Goal: Information Seeking & Learning: Check status

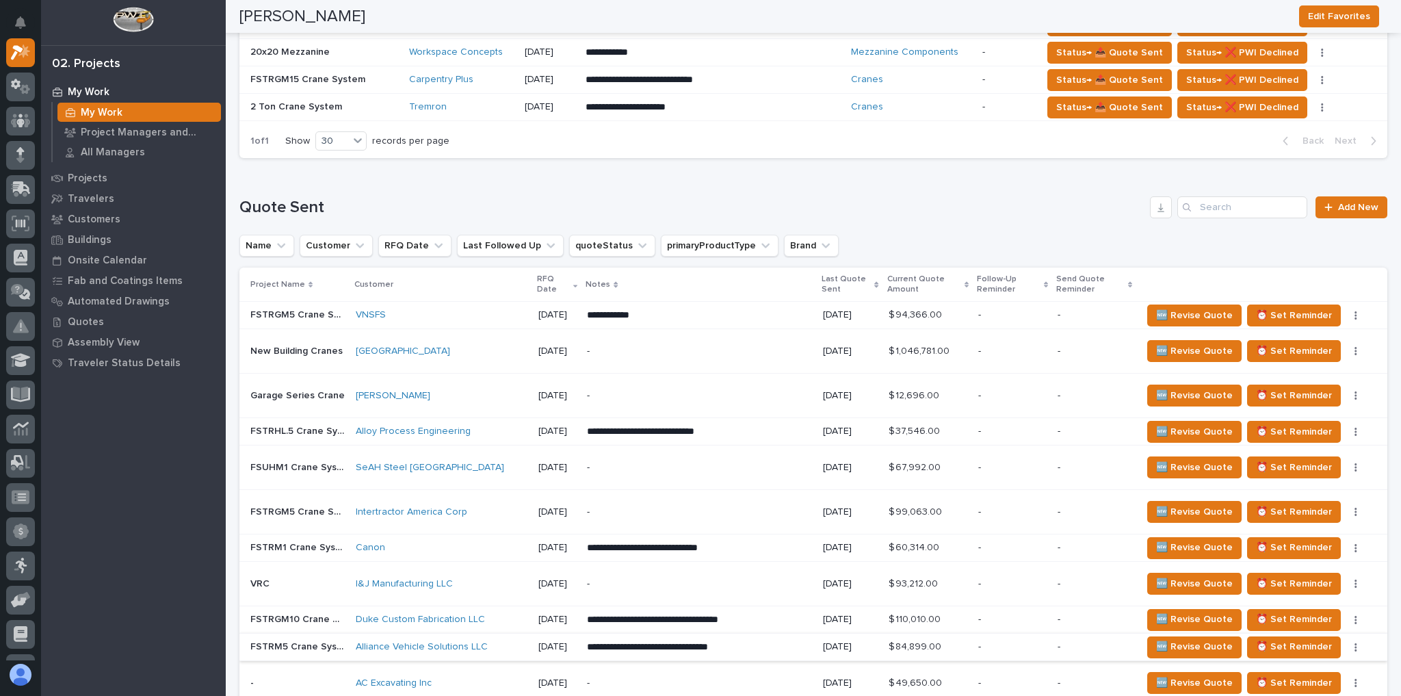
scroll to position [876, 0]
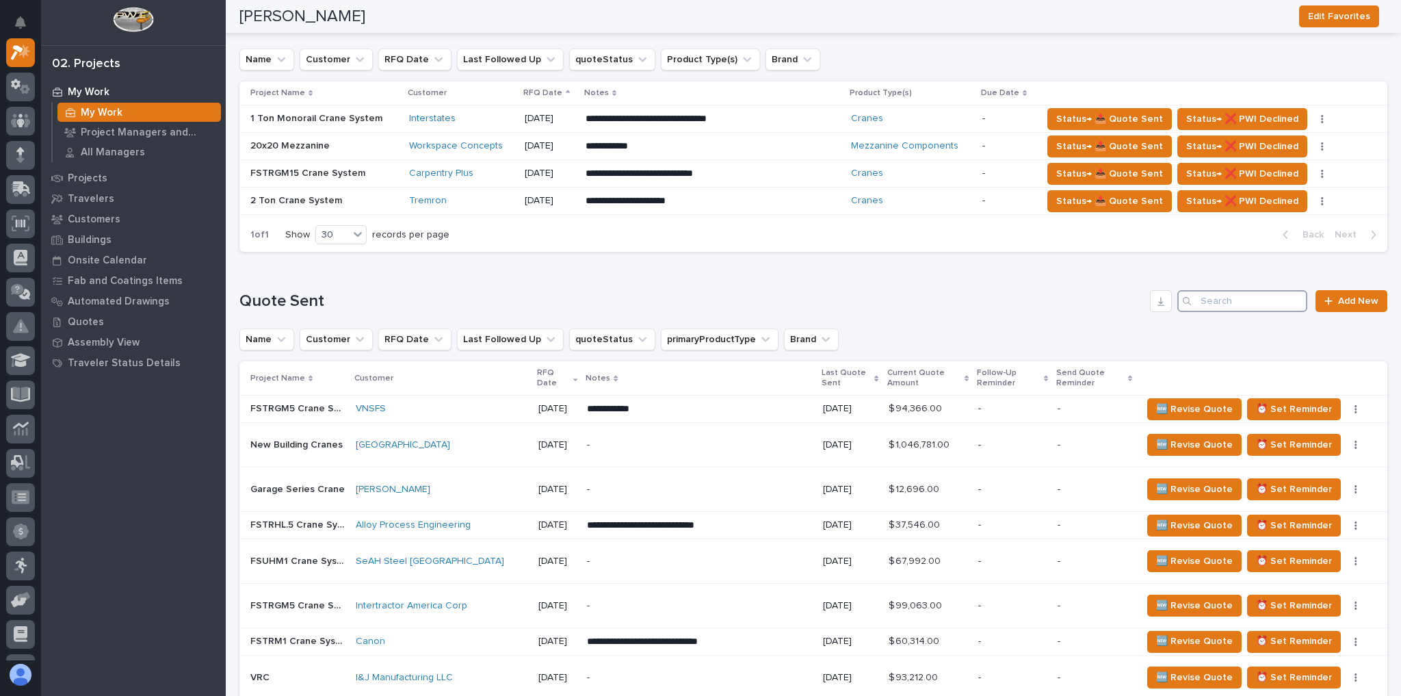
click at [1212, 300] on input "Search" at bounding box center [1243, 301] width 130 height 22
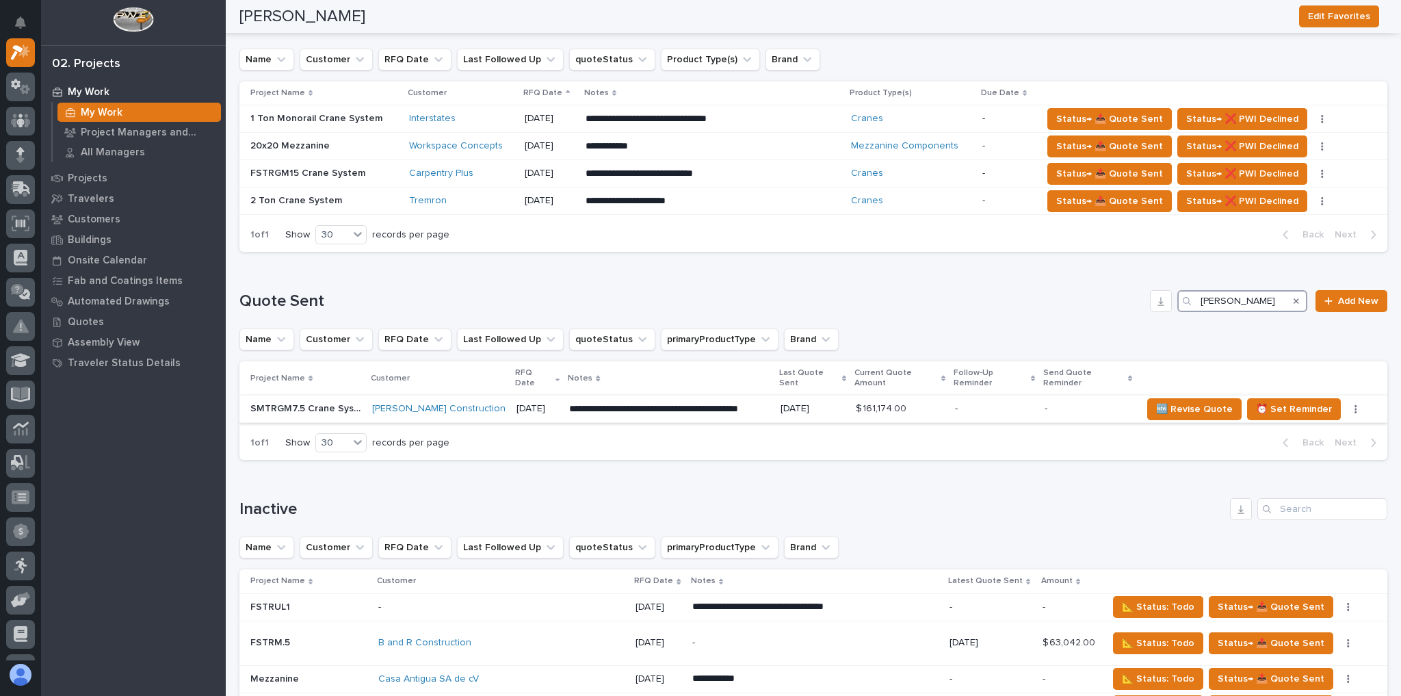
type input "mcgough"
click at [915, 403] on p at bounding box center [900, 409] width 88 height 12
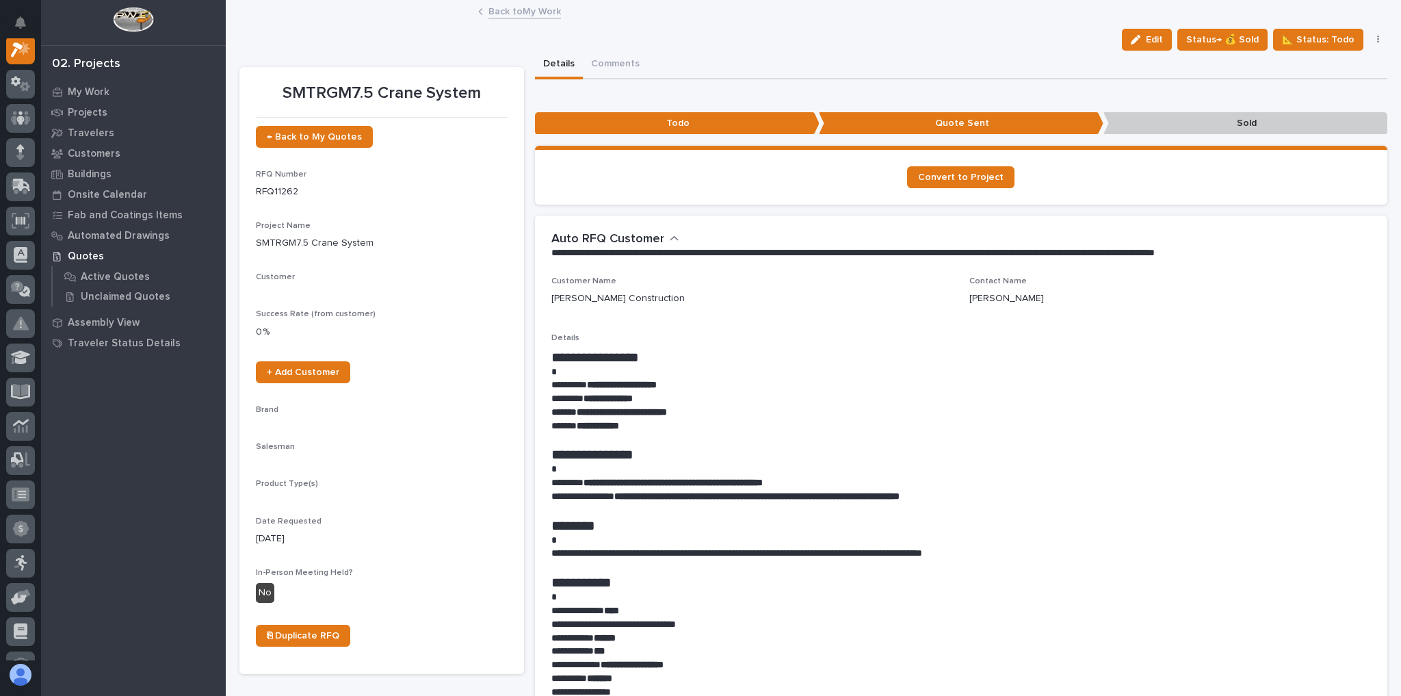
scroll to position [34, 0]
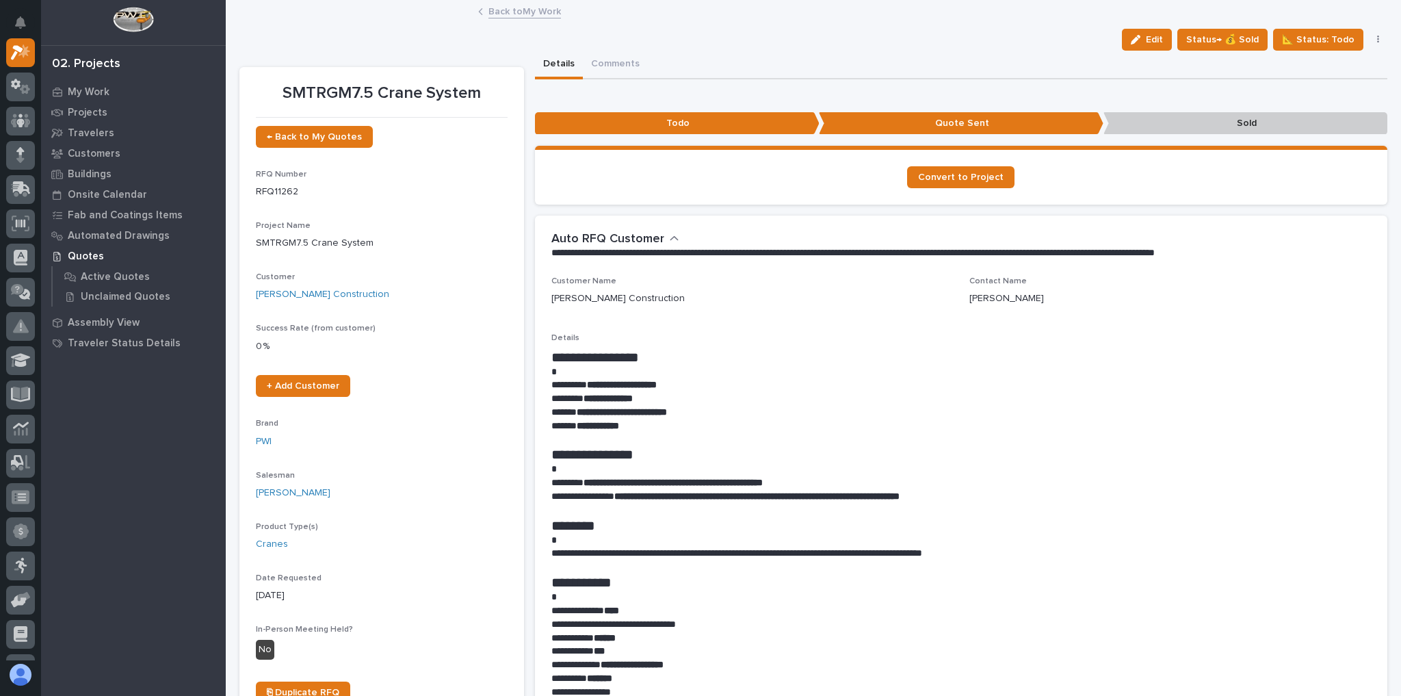
click at [499, 6] on link "Back to My Work" at bounding box center [525, 11] width 73 height 16
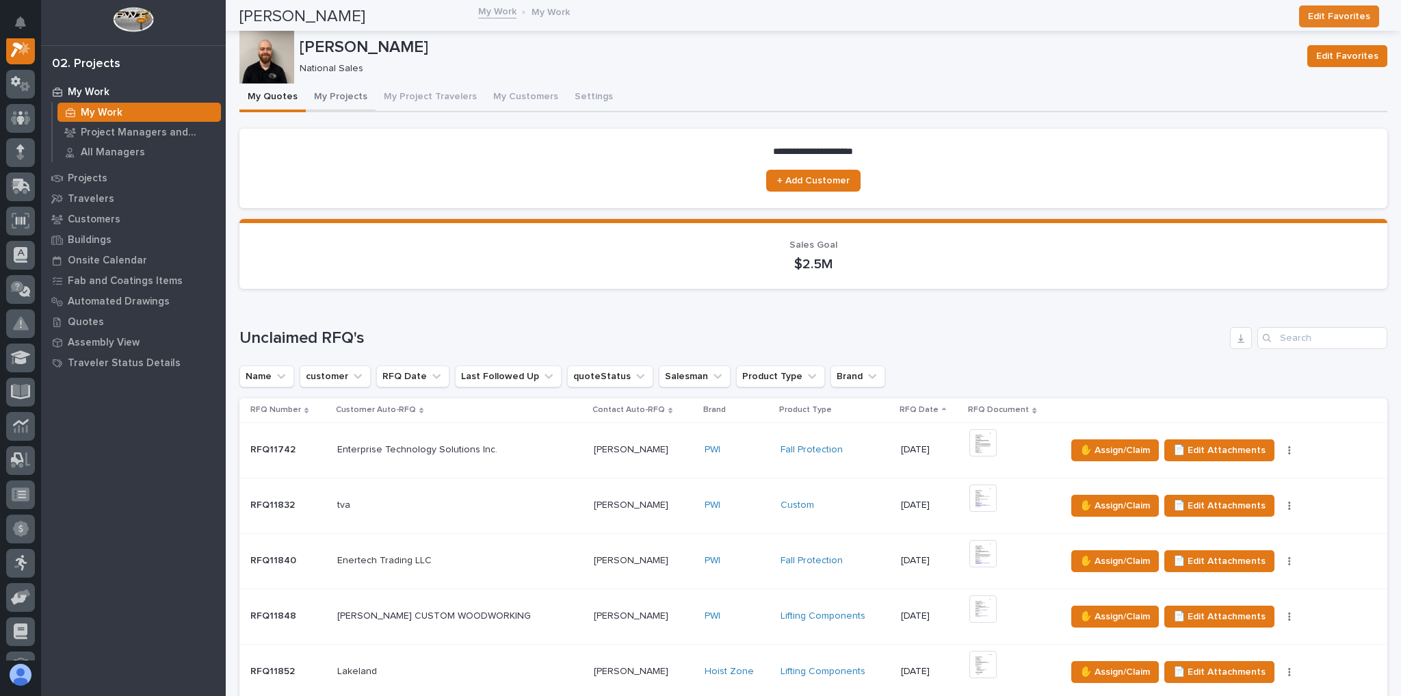
click at [349, 95] on button "My Projects" at bounding box center [341, 97] width 70 height 29
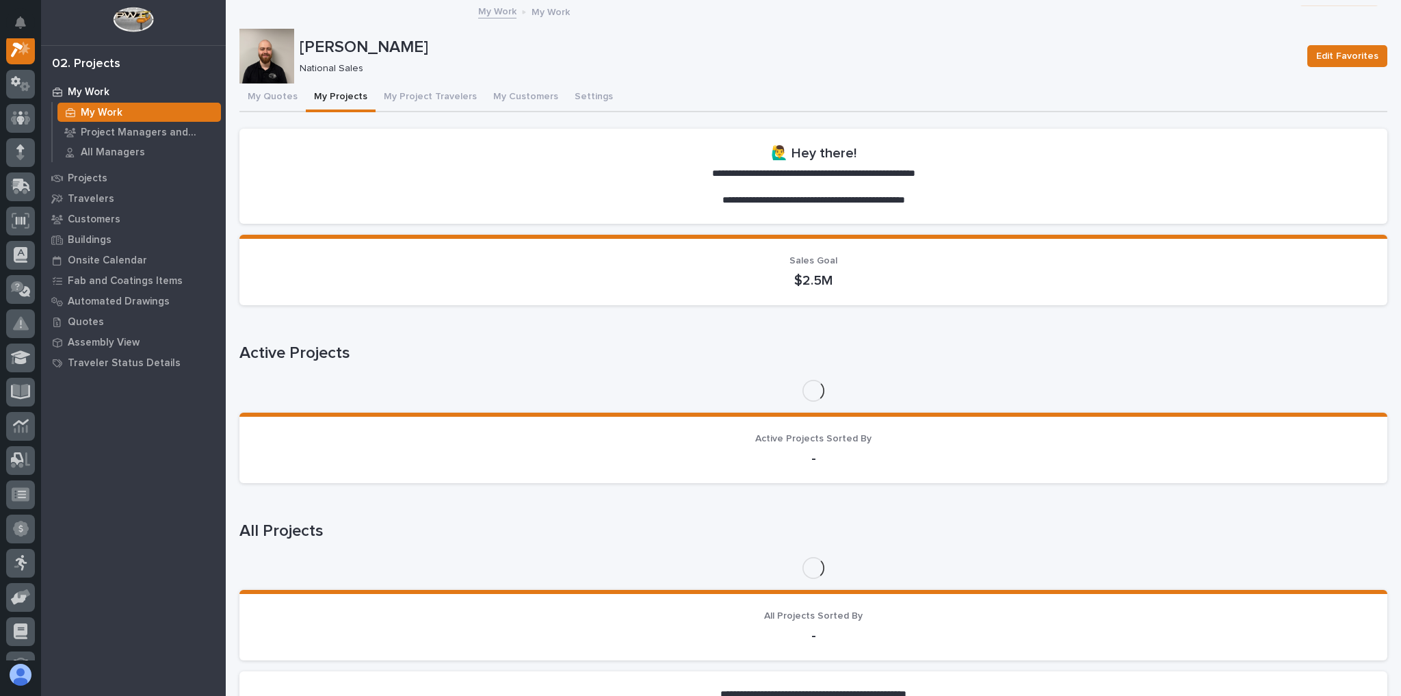
scroll to position [34, 0]
click at [352, 96] on button "My Projects" at bounding box center [341, 97] width 70 height 29
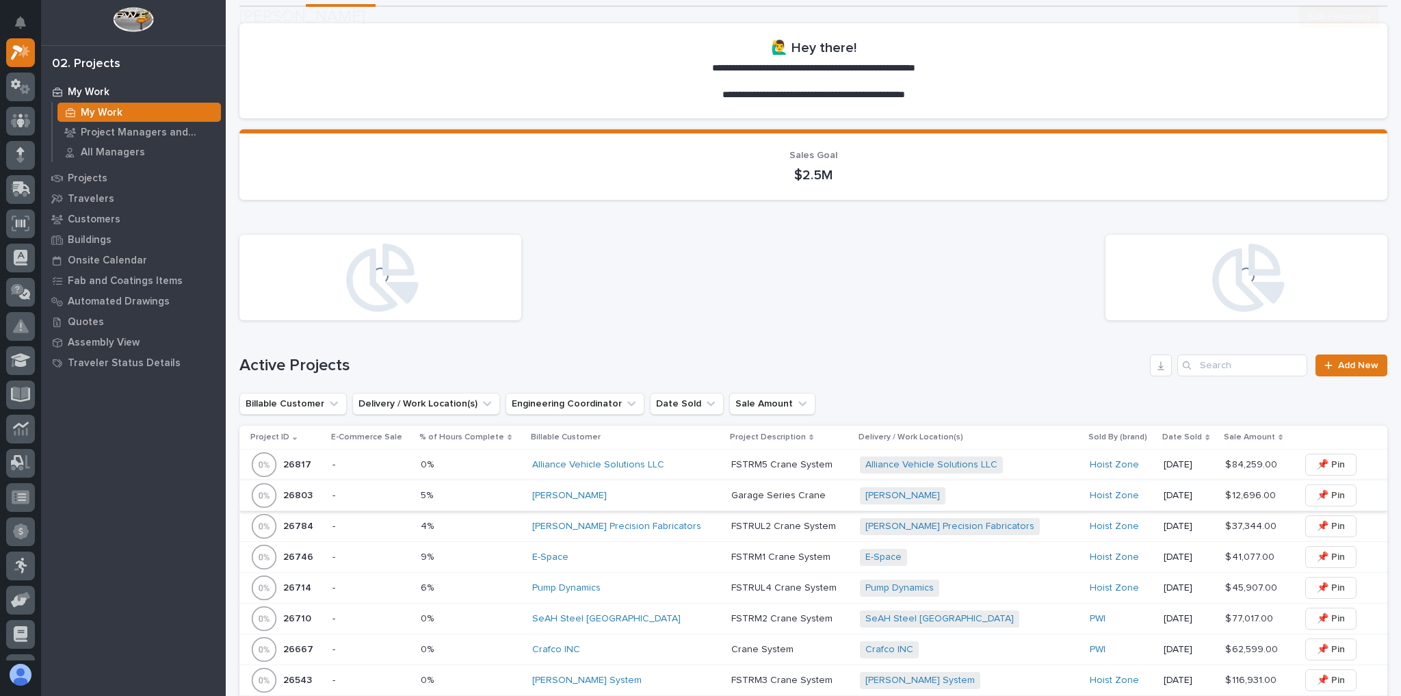
scroll to position [219, 0]
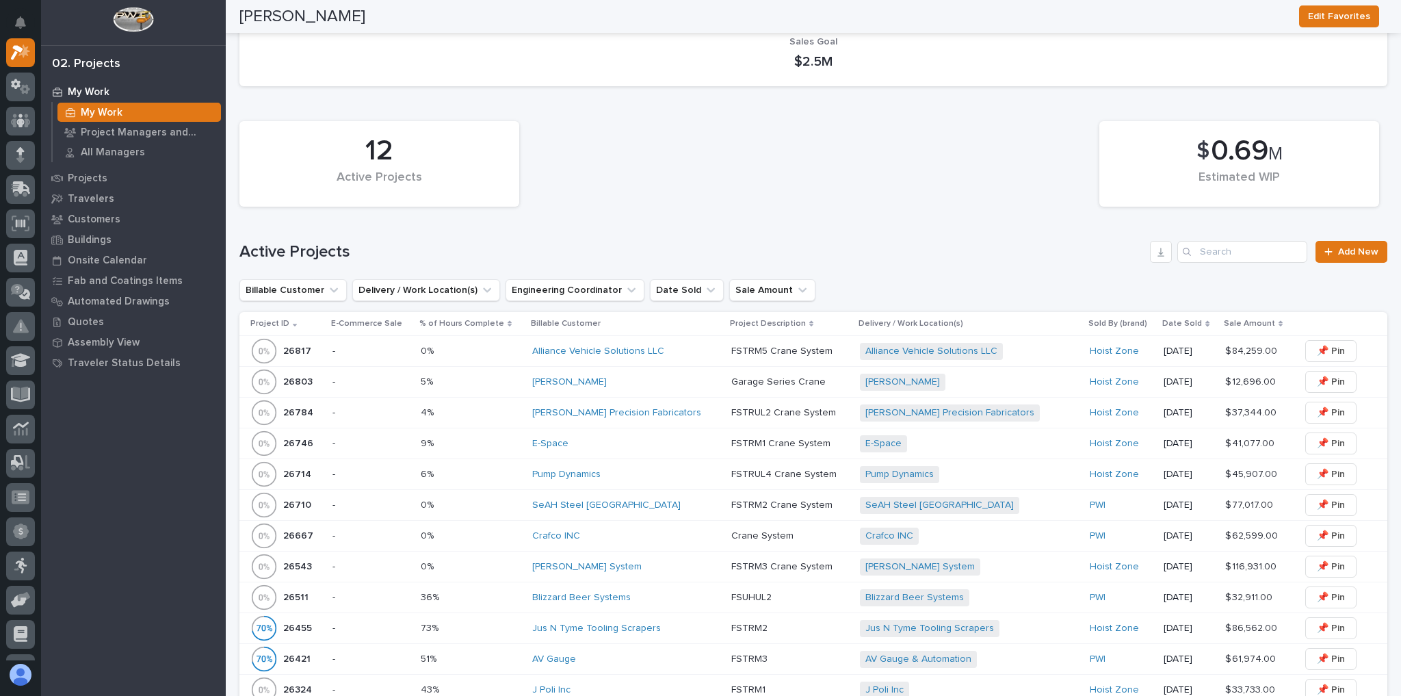
click at [647, 593] on div "Blizzard Beer Systems" at bounding box center [626, 598] width 188 height 12
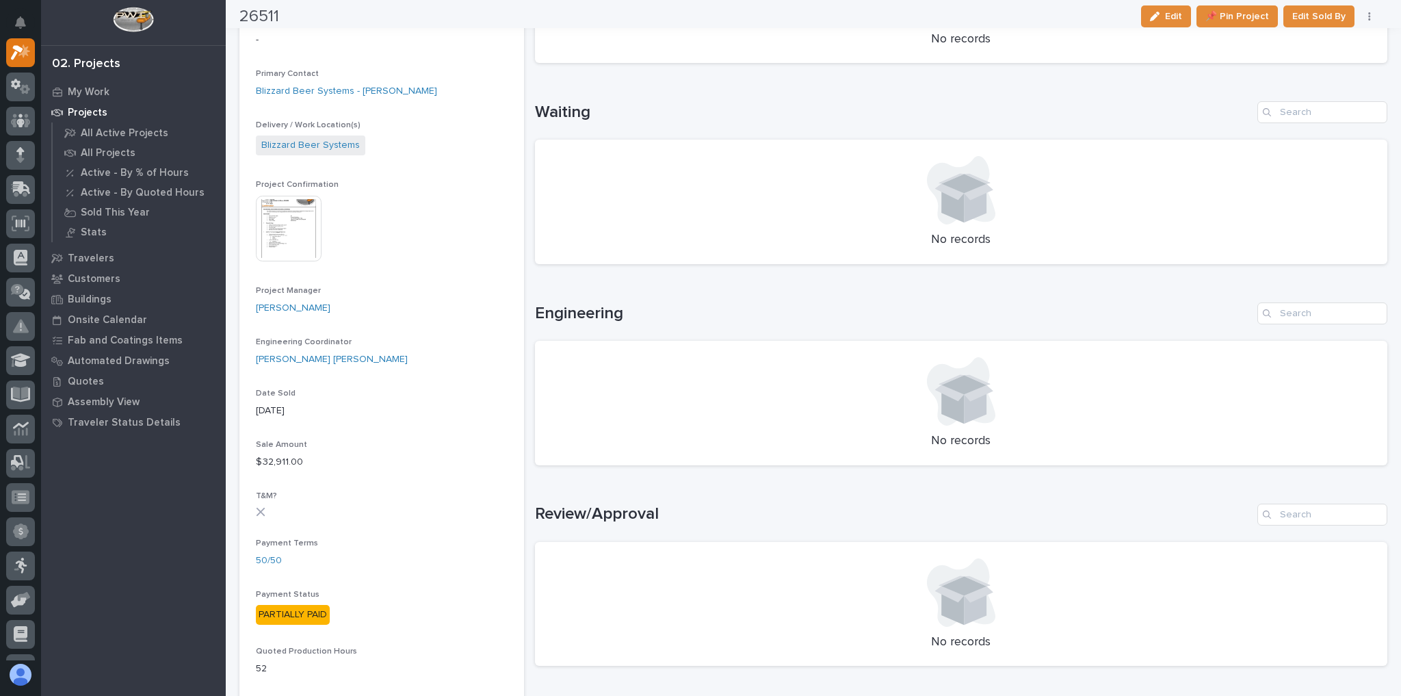
scroll to position [712, 0]
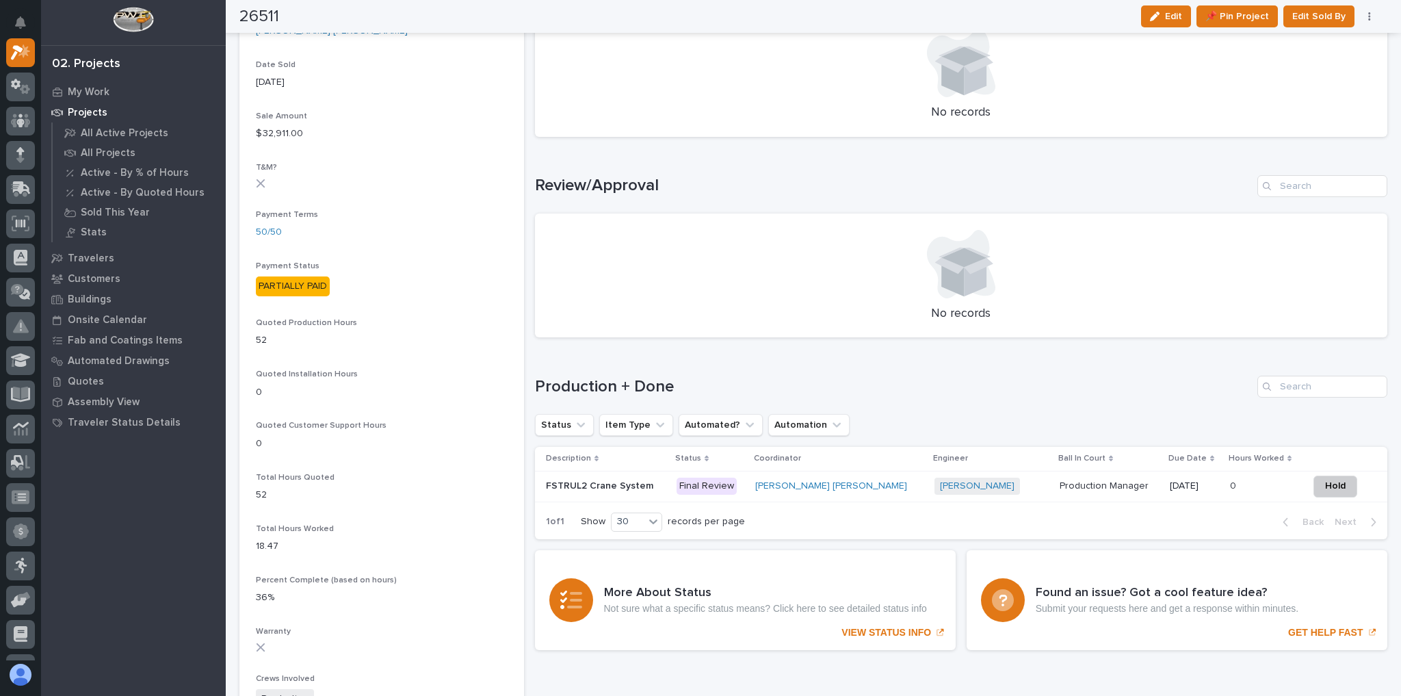
click at [666, 481] on p at bounding box center [606, 486] width 120 height 12
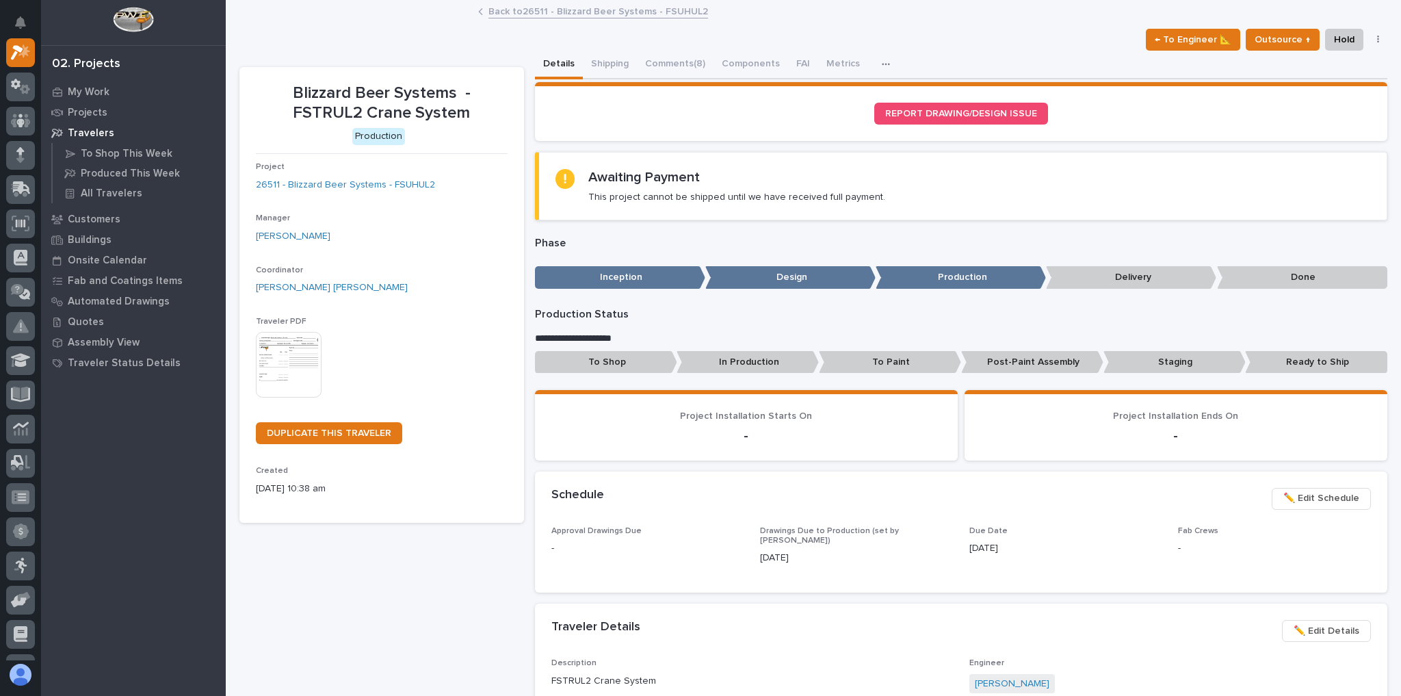
click at [622, 7] on link "Back to 26511 - Blizzard Beer Systems - FSUHUL2" at bounding box center [599, 11] width 220 height 16
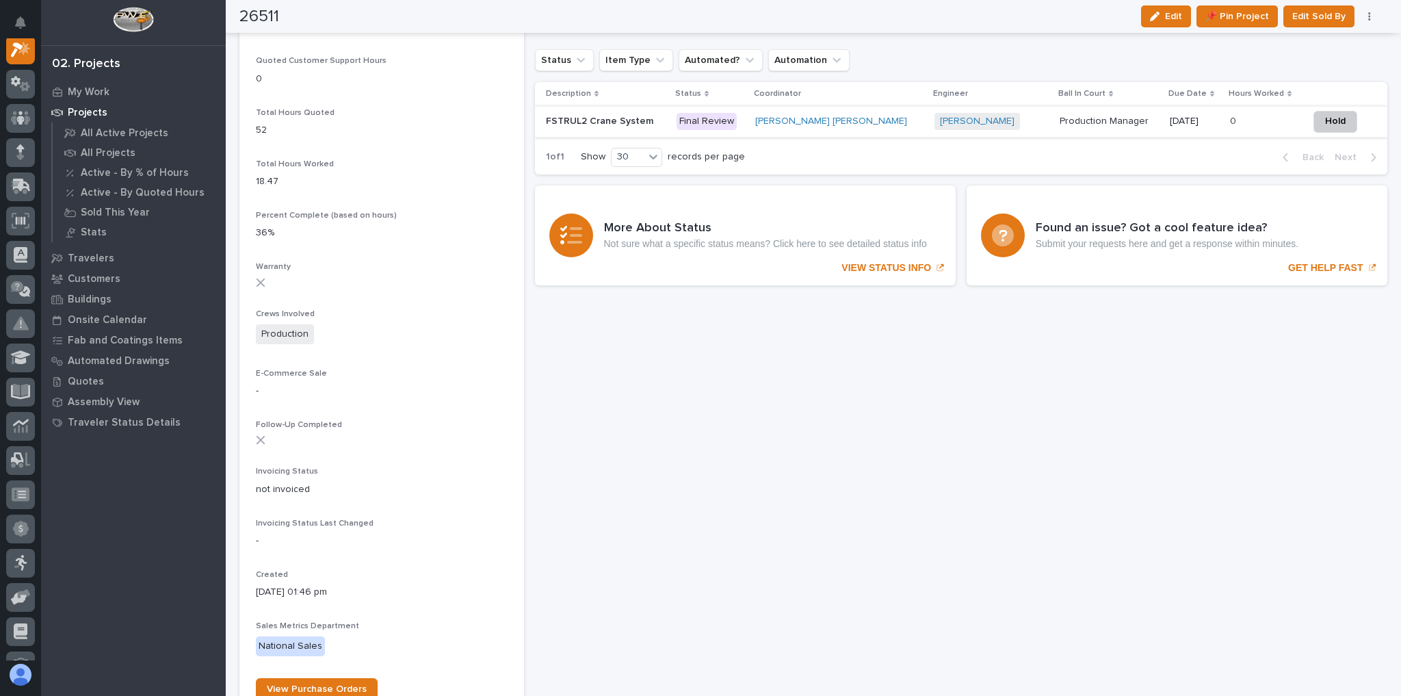
scroll to position [886, 0]
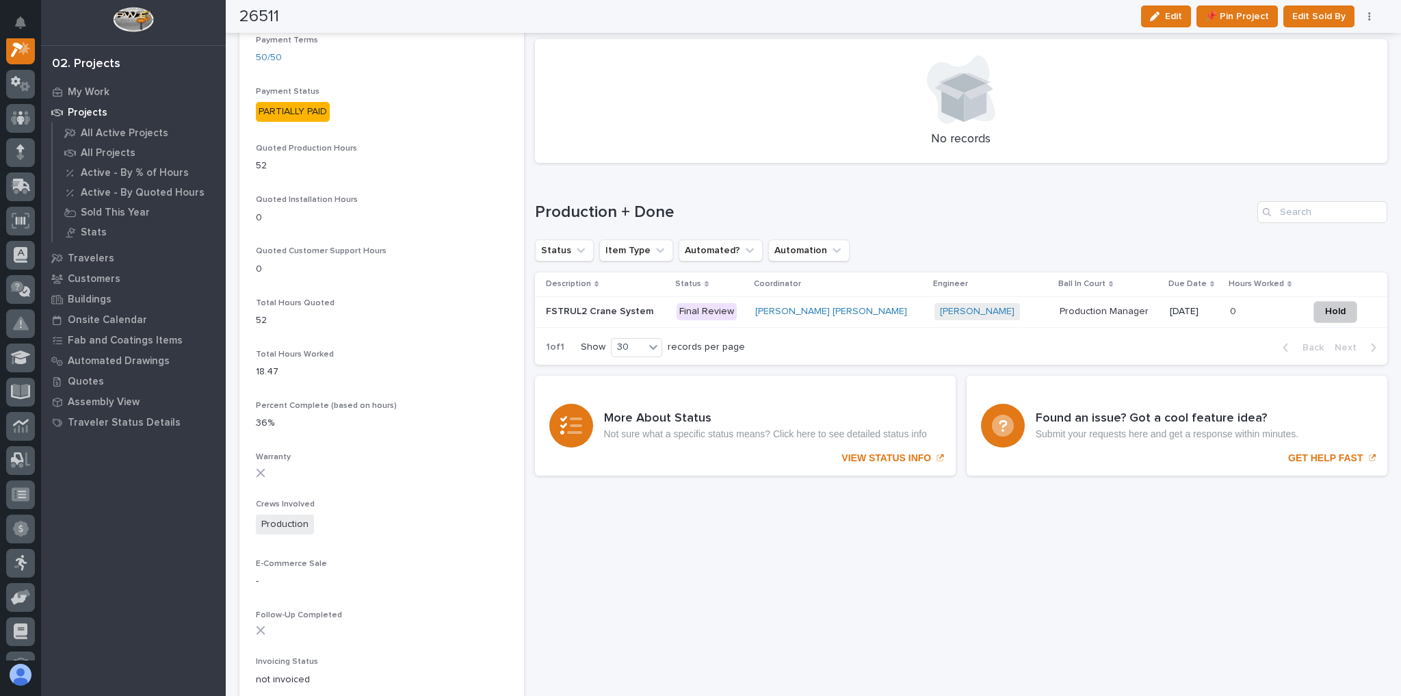
click at [653, 300] on div "FSTRUL2 Crane System FSTRUL2 Crane System" at bounding box center [606, 311] width 120 height 23
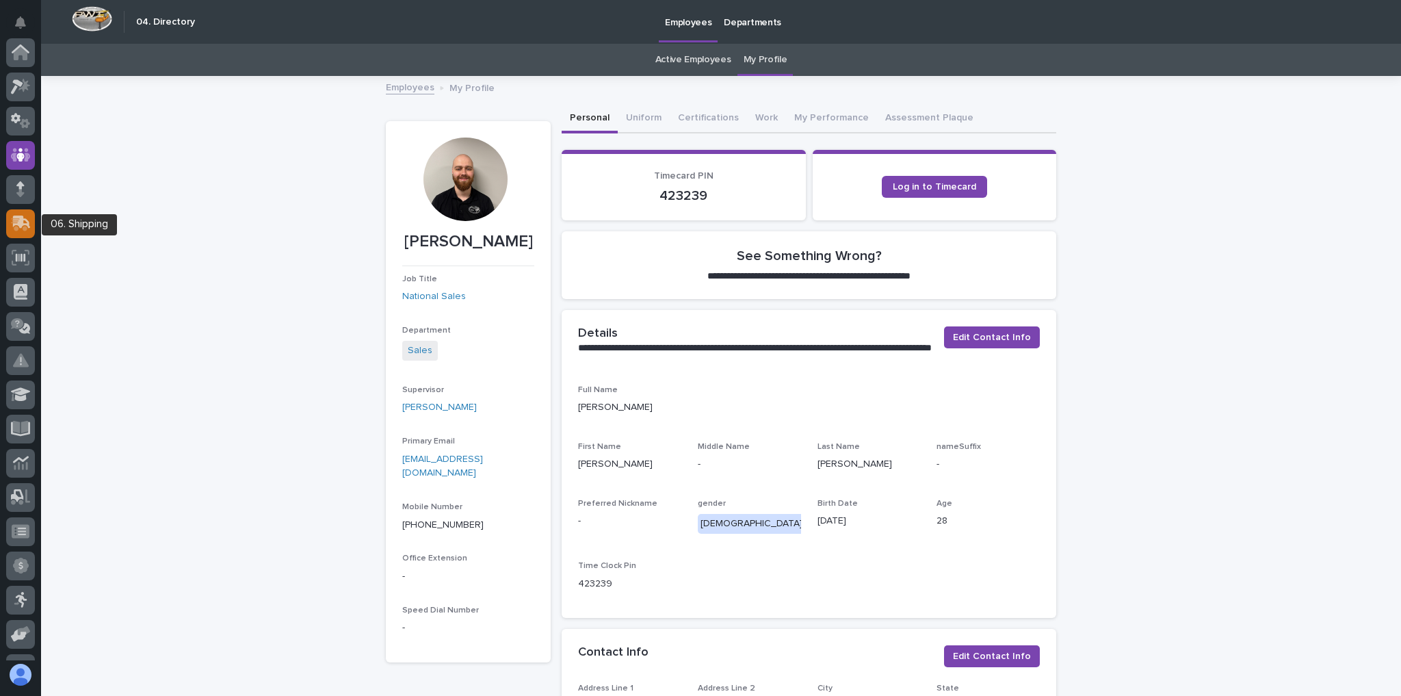
click at [25, 229] on icon at bounding box center [19, 224] width 16 height 13
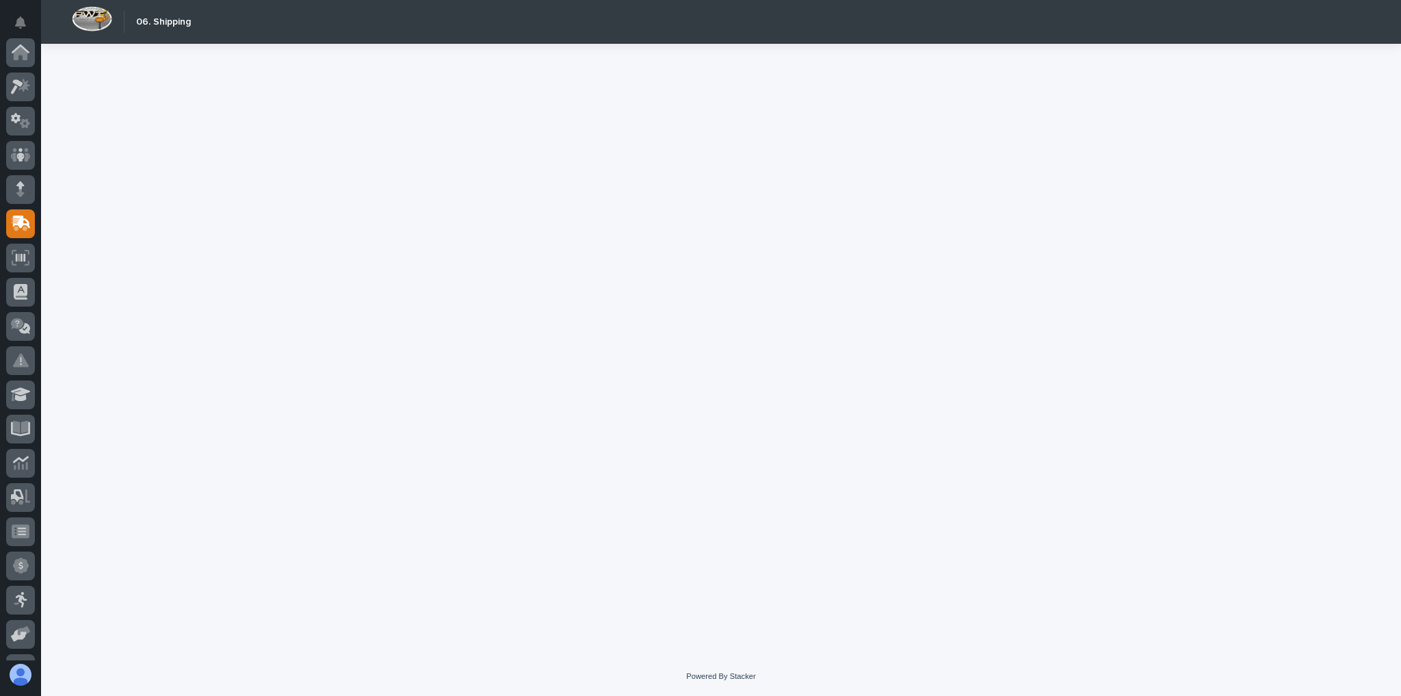
scroll to position [164, 0]
